Goal: Check status: Check status

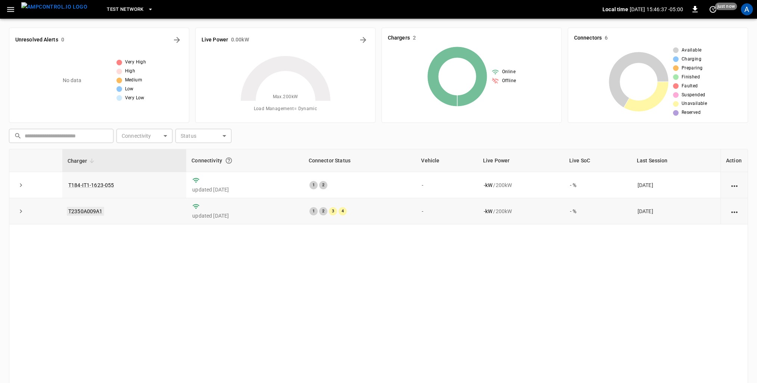
click at [85, 211] on link "T2350A009A1" at bounding box center [85, 211] width 37 height 9
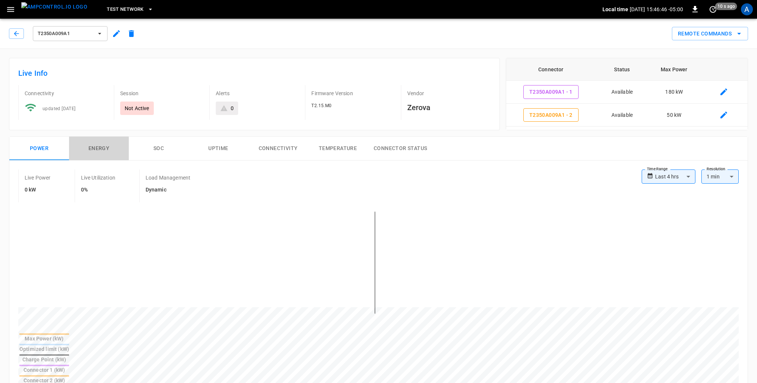
click at [101, 152] on button "Energy" at bounding box center [99, 149] width 60 height 24
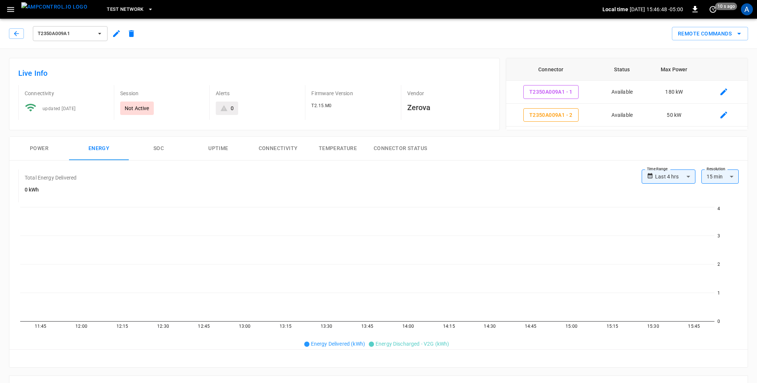
click at [154, 146] on button "SOC" at bounding box center [159, 149] width 60 height 24
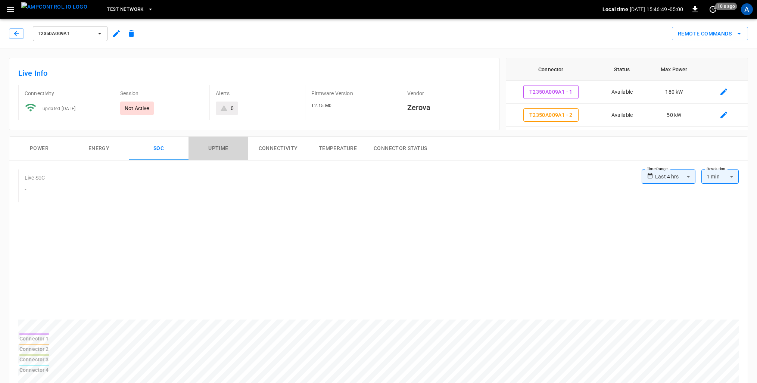
click at [227, 147] on button "Uptime" at bounding box center [219, 149] width 60 height 24
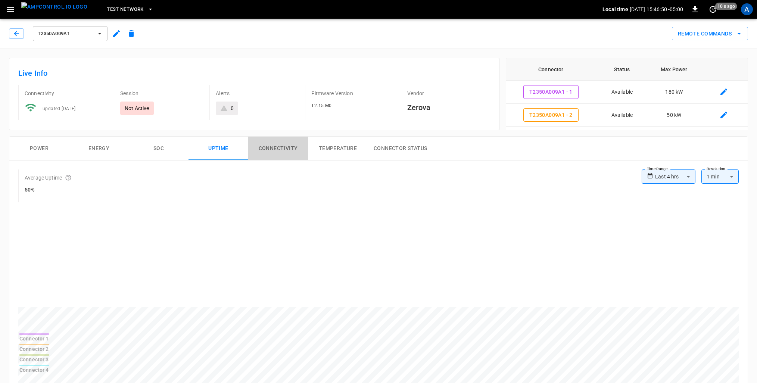
click at [279, 147] on button "Connectivity" at bounding box center [278, 149] width 60 height 24
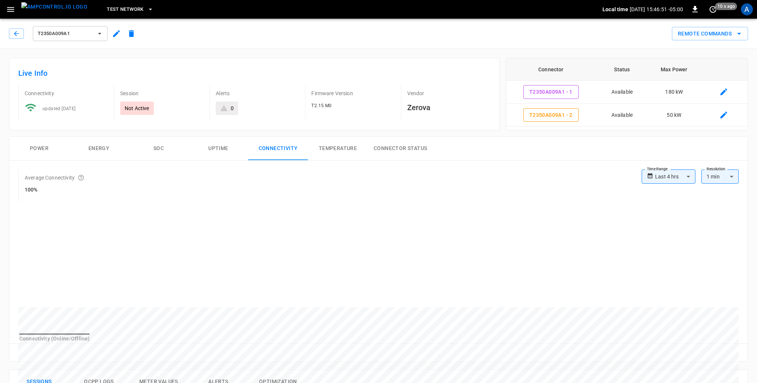
click at [332, 149] on button "Temperature" at bounding box center [338, 149] width 60 height 24
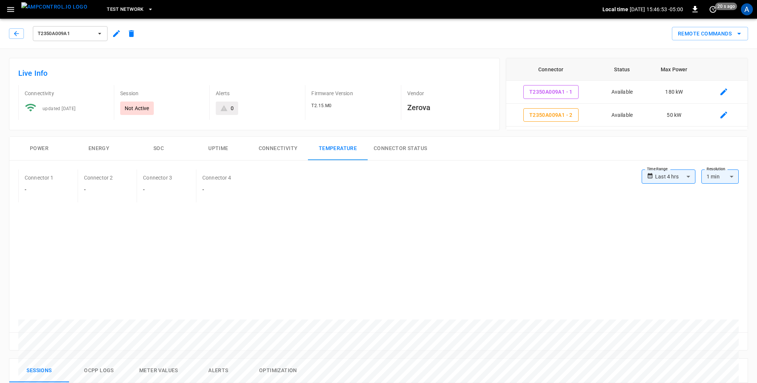
click at [379, 149] on button "Connector Status" at bounding box center [400, 149] width 65 height 24
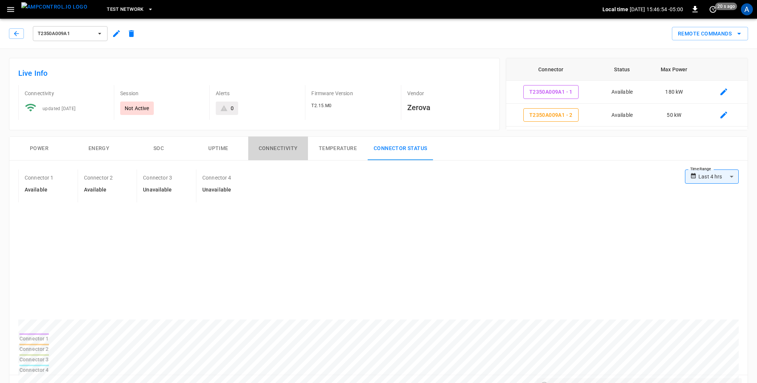
click at [266, 151] on button "Connectivity" at bounding box center [278, 149] width 60 height 24
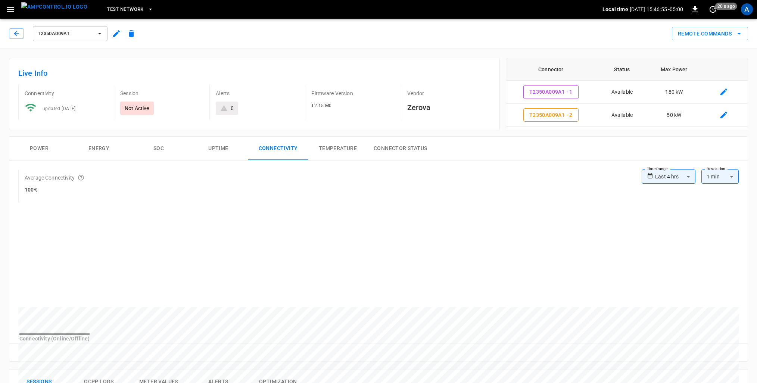
click at [687, 174] on body "**********" at bounding box center [378, 361] width 757 height 723
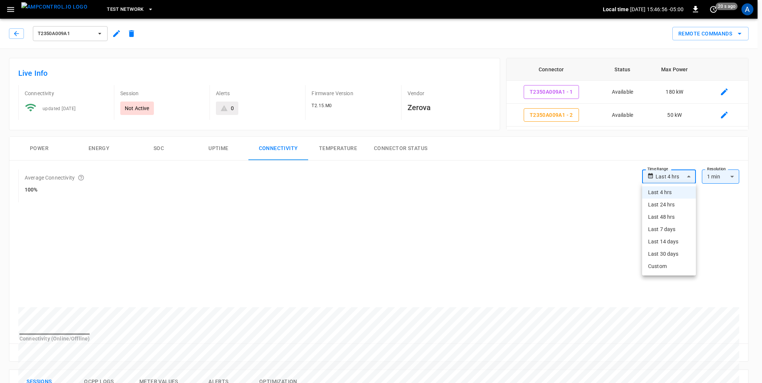
click at [676, 256] on li "Last 30 days" at bounding box center [669, 254] width 54 height 12
type input "**********"
type input "**"
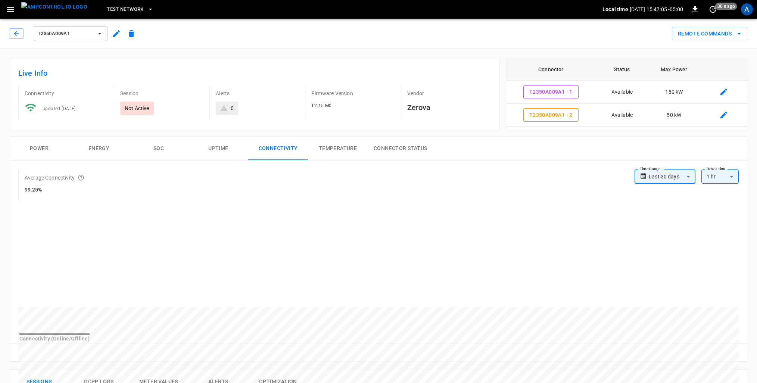
click at [334, 150] on button "Temperature" at bounding box center [338, 149] width 60 height 24
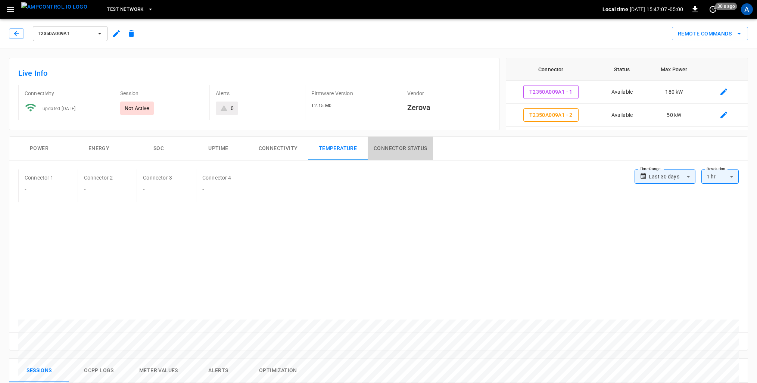
click at [409, 150] on button "Connector Status" at bounding box center [400, 149] width 65 height 24
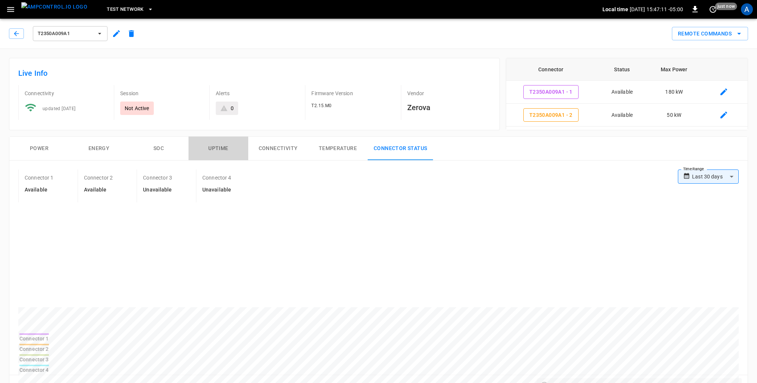
click at [223, 147] on button "Uptime" at bounding box center [219, 149] width 60 height 24
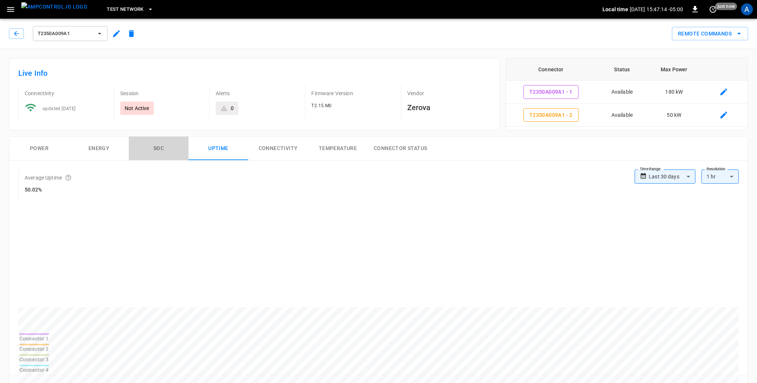
click at [158, 145] on button "SOC" at bounding box center [159, 149] width 60 height 24
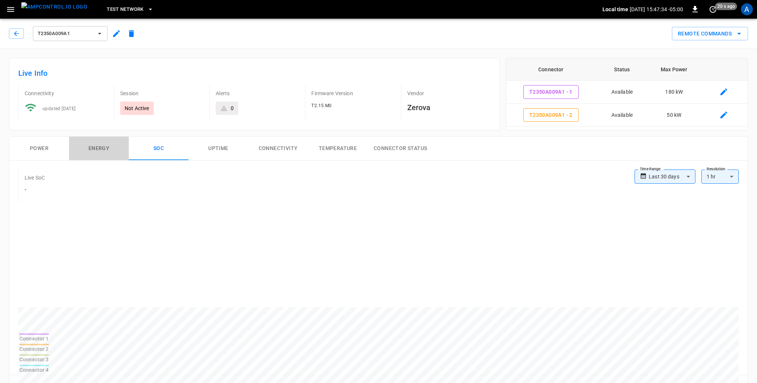
click at [109, 149] on button "Energy" at bounding box center [99, 149] width 60 height 24
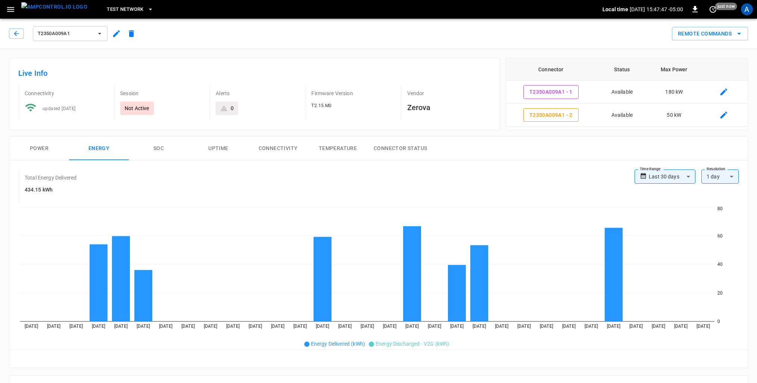
click at [37, 152] on button "Power" at bounding box center [39, 149] width 60 height 24
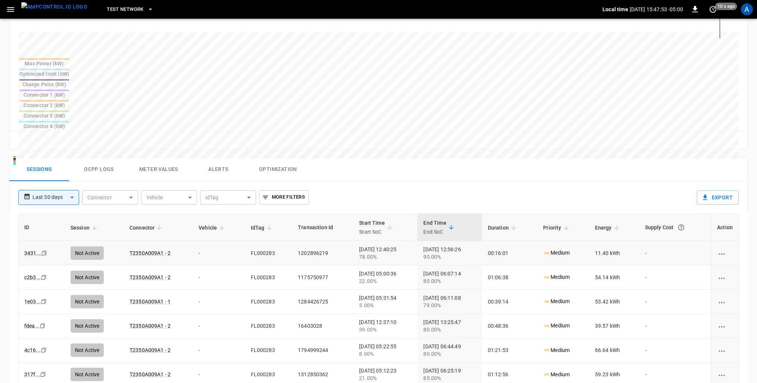
scroll to position [299, 0]
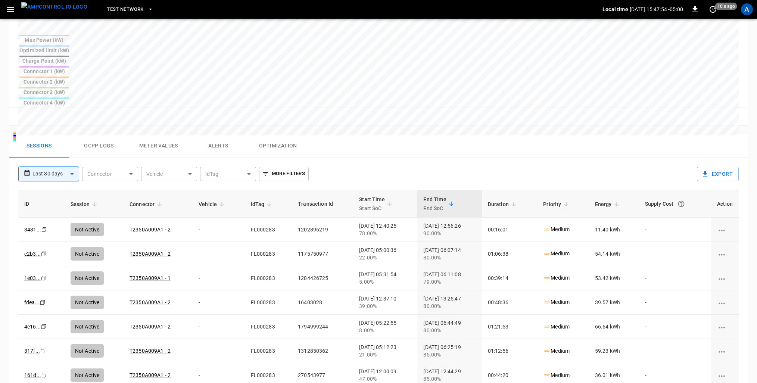
click at [108, 134] on button "Ocpp logs" at bounding box center [99, 146] width 60 height 24
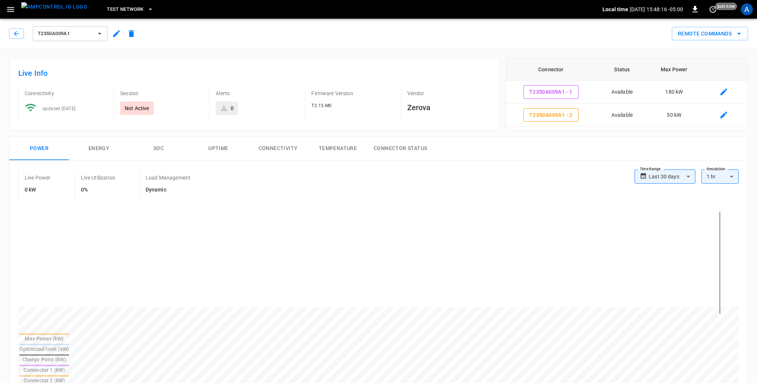
scroll to position [0, 0]
click at [739, 35] on icon "remote commands options" at bounding box center [739, 33] width 9 height 9
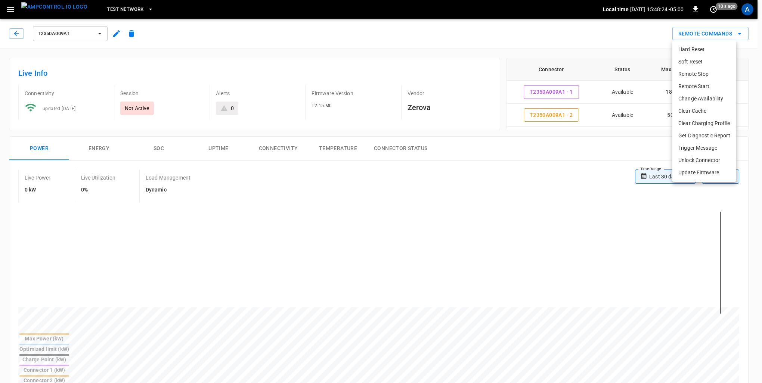
click at [698, 60] on li "Soft Reset" at bounding box center [704, 62] width 64 height 12
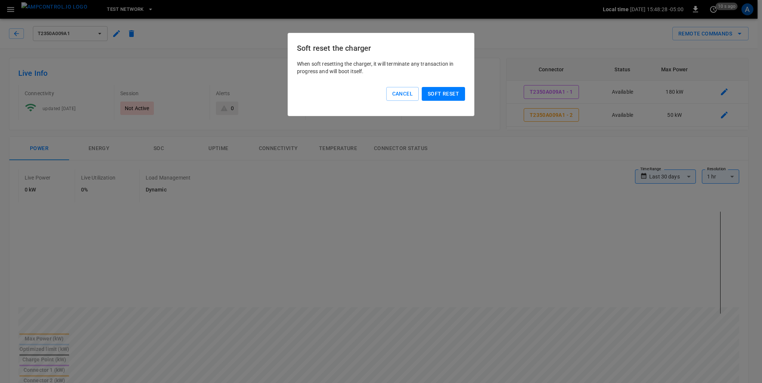
click at [439, 93] on button "Soft reset" at bounding box center [442, 94] width 43 height 14
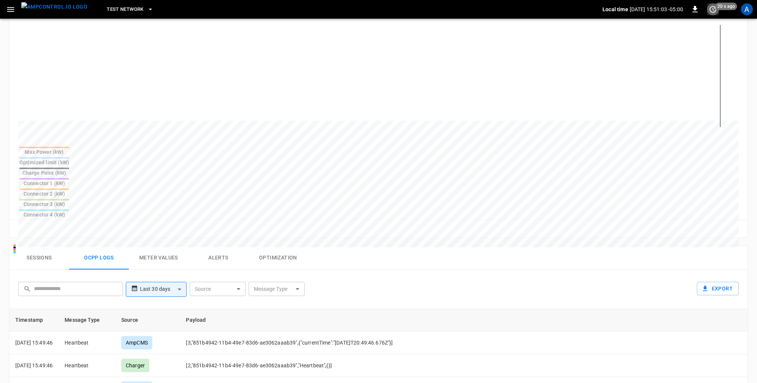
click at [715, 12] on icon "set refresh interval" at bounding box center [713, 9] width 9 height 9
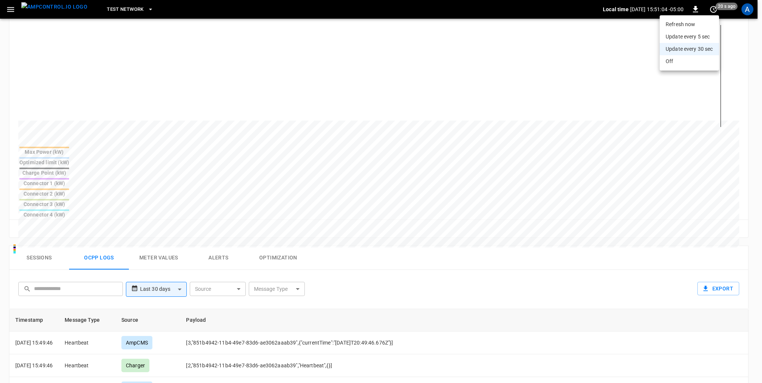
click at [705, 23] on li "Refresh now" at bounding box center [688, 24] width 59 height 12
click at [756, 250] on div at bounding box center [381, 191] width 762 height 383
